Goal: Task Accomplishment & Management: Complete application form

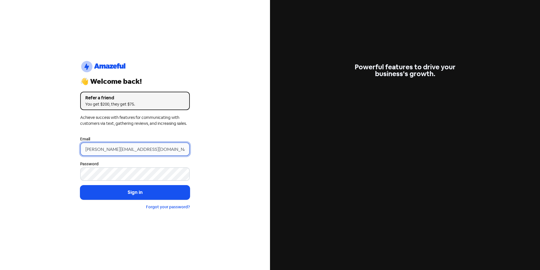
drag, startPoint x: 96, startPoint y: 148, endPoint x: 53, endPoint y: 139, distance: 44.7
click at [56, 145] on div "logo-amazeful_Logo 👋 Welcome back! Refer a friend You get $200, they get $75. A…" at bounding box center [135, 135] width 270 height 270
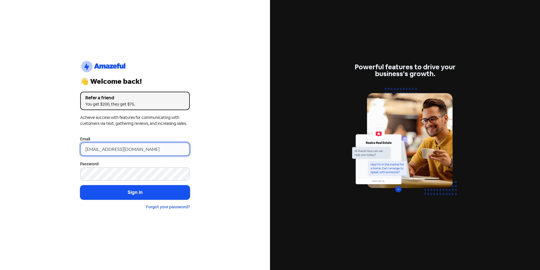
type input "[EMAIL_ADDRESS][DOMAIN_NAME]"
click at [80, 185] on button "Sign in" at bounding box center [135, 192] width 110 height 14
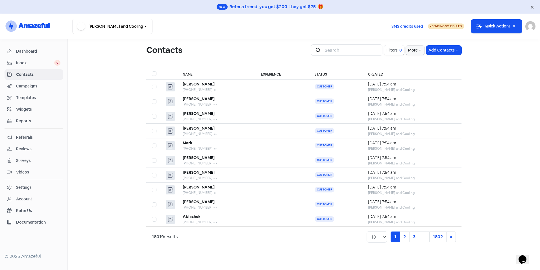
drag, startPoint x: 482, startPoint y: 109, endPoint x: 479, endPoint y: 114, distance: 5.3
click at [482, 109] on main "Contacts Icon For Search Filters 0 More Add Contacts Name Experience Status Cre…" at bounding box center [304, 154] width 472 height 230
click at [438, 53] on button "Add Contacts" at bounding box center [443, 49] width 35 height 9
click at [435, 75] on button "Import contact (basic)" at bounding box center [429, 73] width 66 height 11
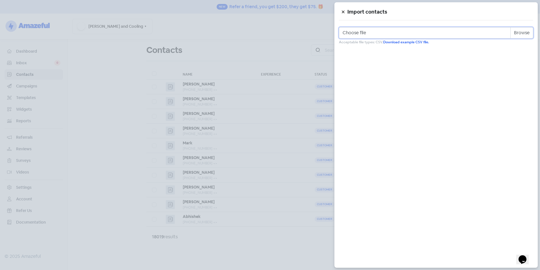
click at [527, 32] on input "Choose file" at bounding box center [436, 32] width 194 height 11
type input "C:\fakepath\Review Template.csv"
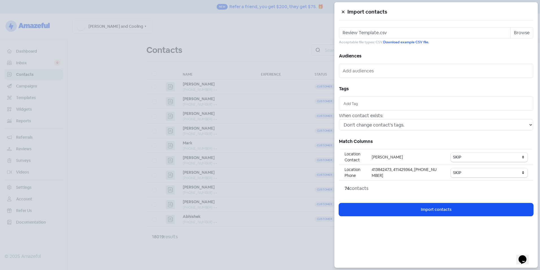
click at [362, 100] on li at bounding box center [436, 103] width 188 height 8
click at [366, 102] on input "text" at bounding box center [436, 103] width 185 height 6
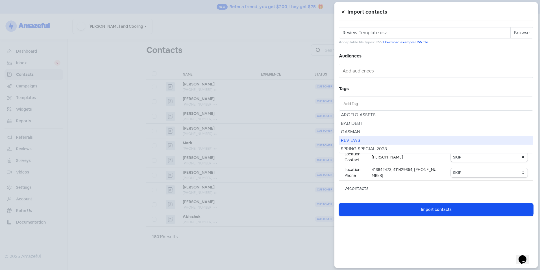
click at [364, 142] on div "REVIEWS" at bounding box center [436, 140] width 194 height 8
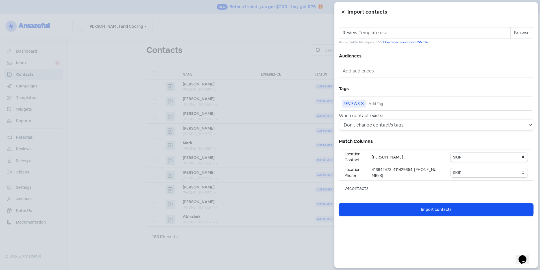
drag, startPoint x: 380, startPoint y: 127, endPoint x: 381, endPoint y: 131, distance: 4.3
click at [381, 127] on select "Don't change contact's tags. Don't change contact's existing tags, but add new …" at bounding box center [436, 124] width 194 height 11
select select "2"
click at [339, 119] on select "Don't change contact's tags. Don't change contact's existing tags, but add new …" at bounding box center [436, 124] width 194 height 11
click at [481, 156] on select "SKIP First name Last name Mobile number Email address Contact status Category 1…" at bounding box center [489, 156] width 77 height 9
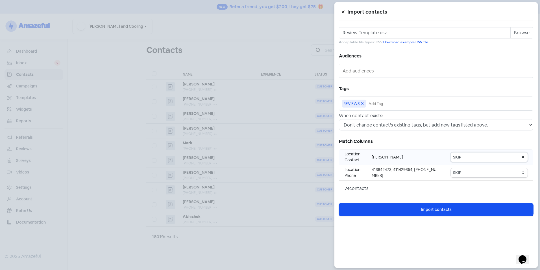
select select "first_name"
click at [452, 152] on select "SKIP First name Last name Mobile number Email address Contact status Category 1…" at bounding box center [489, 156] width 77 height 9
click at [471, 175] on select "SKIP First name Last name Mobile number Email address Contact status Category 1…" at bounding box center [489, 172] width 77 height 9
select select "phone"
click at [452, 168] on select "SKIP First name Last name Mobile number Email address Contact status Category 1…" at bounding box center [489, 172] width 77 height 9
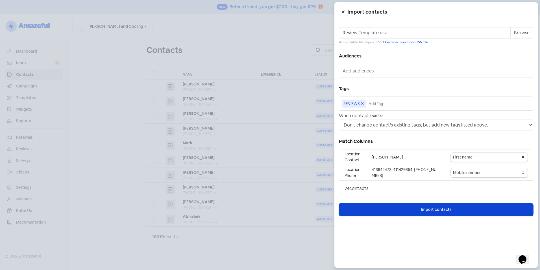
click at [453, 208] on button "Icon For Loading Import contacts" at bounding box center [436, 209] width 194 height 13
click at [433, 212] on button "Icon For Loading Import contacts" at bounding box center [436, 209] width 194 height 13
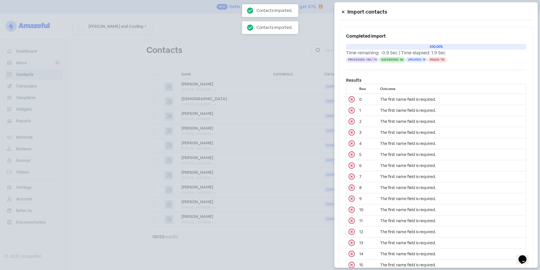
click at [344, 14] on icon at bounding box center [343, 11] width 3 height 3
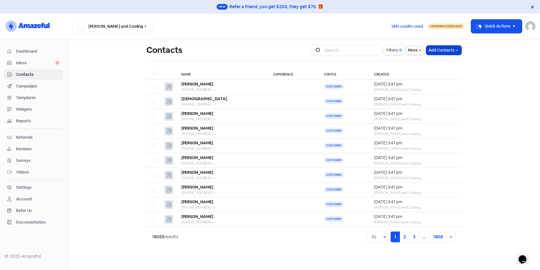
click at [452, 50] on button "Add Contacts" at bounding box center [443, 49] width 35 height 9
click at [440, 73] on button "Import contact (basic)" at bounding box center [429, 73] width 66 height 11
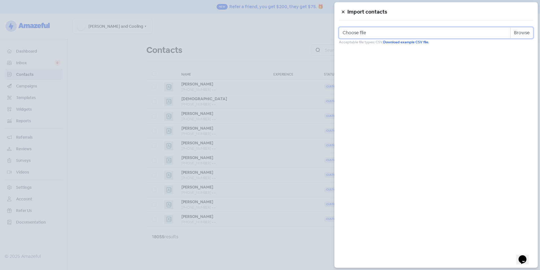
click at [527, 31] on input "Choose file" at bounding box center [436, 32] width 194 height 11
type input "C:\fakepath\Review Template.csv"
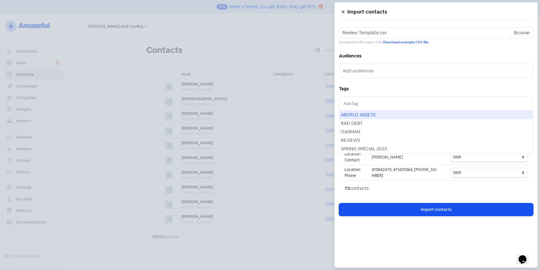
click at [399, 104] on input "text" at bounding box center [436, 103] width 185 height 6
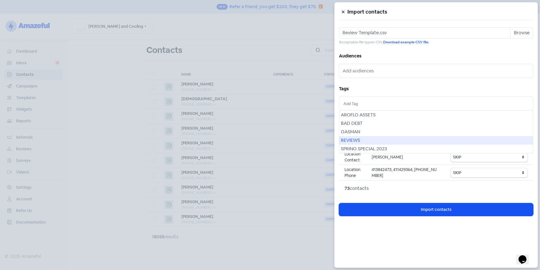
click at [372, 140] on div "REVIEWS" at bounding box center [436, 140] width 194 height 8
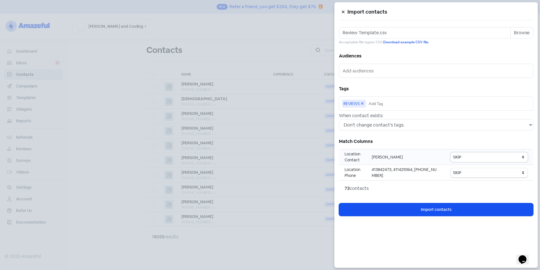
click at [472, 158] on select "SKIP First name Last name Mobile number Email address Contact status Category 1…" at bounding box center [489, 156] width 77 height 9
select select "first_name"
click at [452, 152] on select "SKIP First name Last name Mobile number Email address Contact status Category 1…" at bounding box center [489, 156] width 77 height 9
click at [484, 172] on select "SKIP First name Last name Mobile number Email address Contact status Category 1…" at bounding box center [489, 172] width 77 height 9
select select "phone"
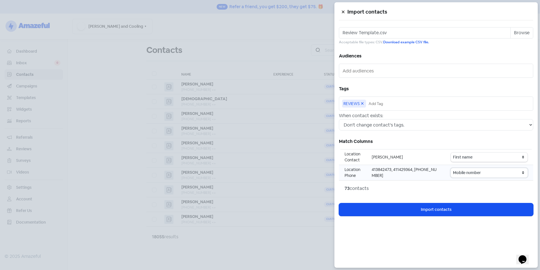
click at [452, 168] on select "SKIP First name Last name Mobile number Email address Contact status Category 1…" at bounding box center [489, 172] width 77 height 9
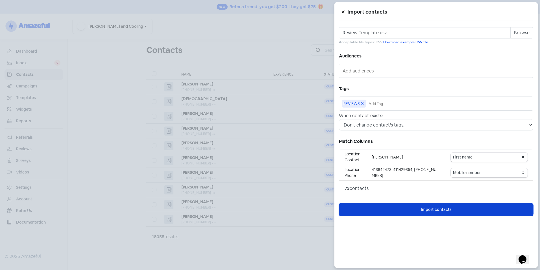
click at [459, 207] on button "Icon For Loading Import contacts" at bounding box center [436, 209] width 194 height 13
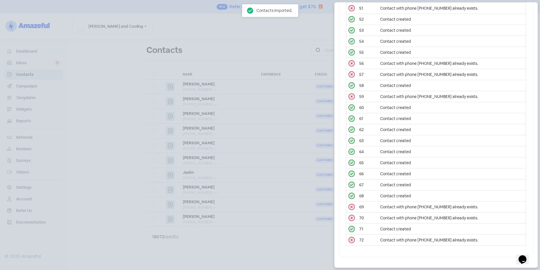
scroll to position [654, 0]
click at [118, 142] on div at bounding box center [270, 135] width 540 height 270
